Goal: Navigation & Orientation: Go to known website

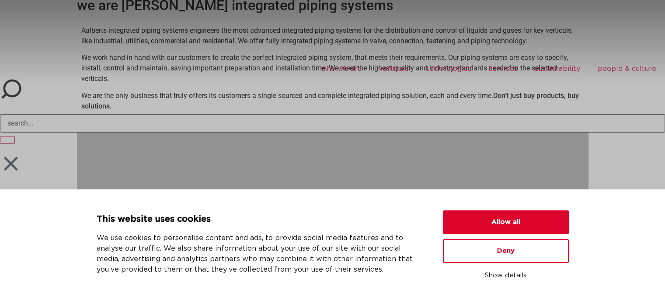
scroll to position [175, 0]
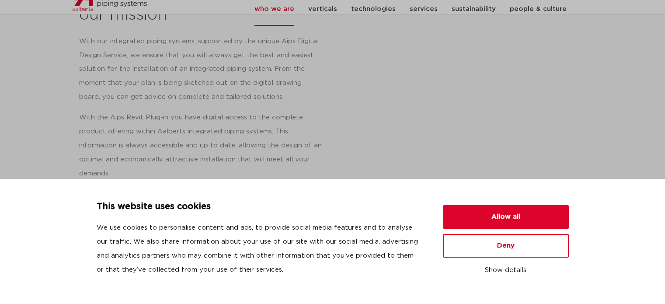
scroll to position [656, 0]
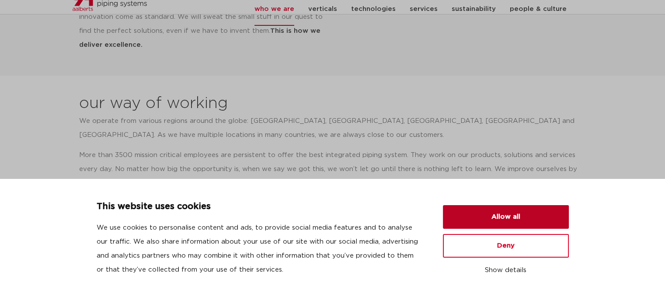
click at [474, 215] on button "Allow all" at bounding box center [506, 217] width 126 height 24
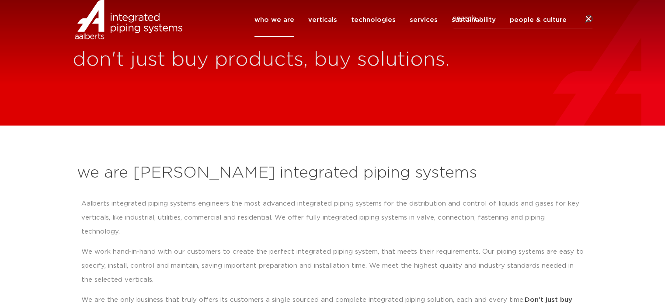
scroll to position [0, 0]
